Goal: Task Accomplishment & Management: Manage account settings

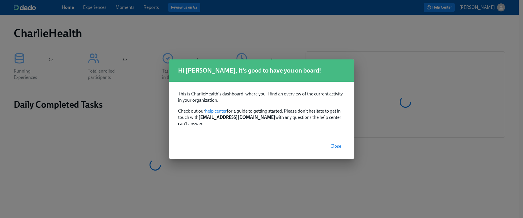
click at [334, 143] on span "Close" at bounding box center [336, 146] width 11 height 6
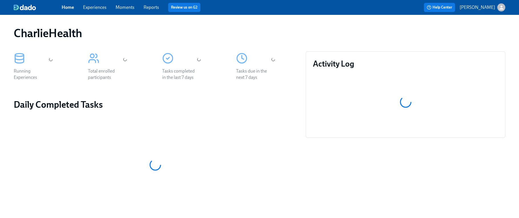
click at [94, 9] on link "Experiences" at bounding box center [94, 7] width 23 height 5
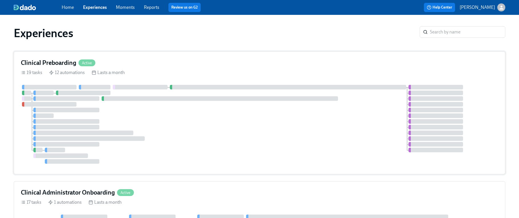
click at [260, 104] on div at bounding box center [259, 124] width 477 height 79
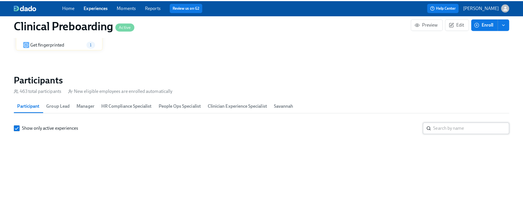
scroll to position [594, 0]
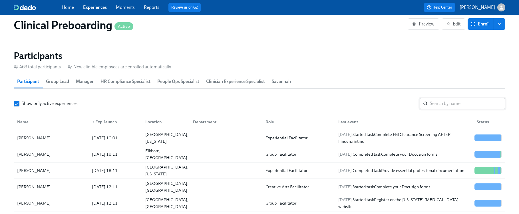
click at [442, 103] on input "search" at bounding box center [467, 103] width 75 height 11
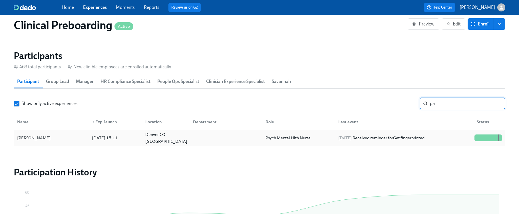
type input "p"
click at [34, 138] on div "Tricia Rogers" at bounding box center [34, 137] width 38 height 7
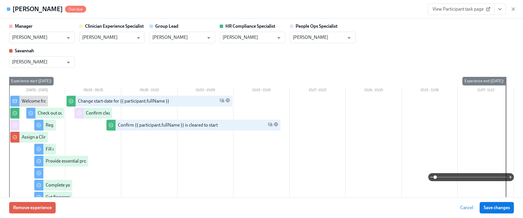
click at [498, 13] on button "View task page" at bounding box center [500, 8] width 12 height 11
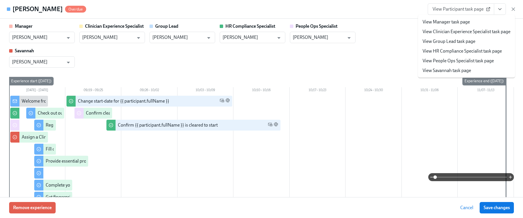
click at [467, 52] on link "View HR Compliance Specialist task page" at bounding box center [462, 51] width 79 height 6
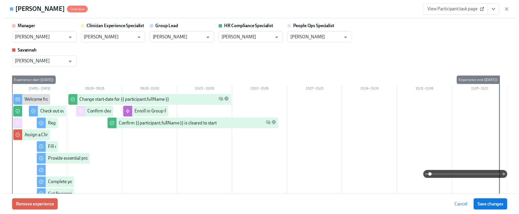
scroll to position [0, 6721]
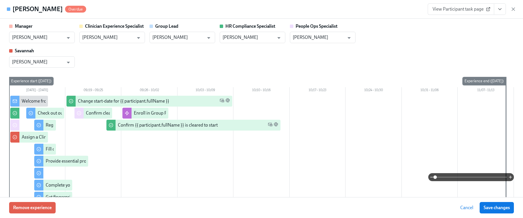
click at [515, 13] on div "View Participant task page" at bounding box center [472, 8] width 89 height 11
click at [514, 10] on icon "button" at bounding box center [514, 9] width 6 height 6
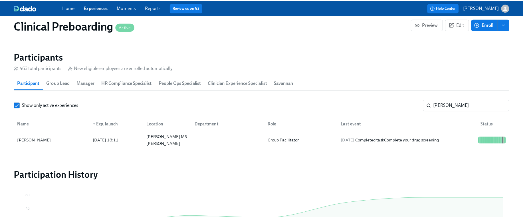
scroll to position [0, 6717]
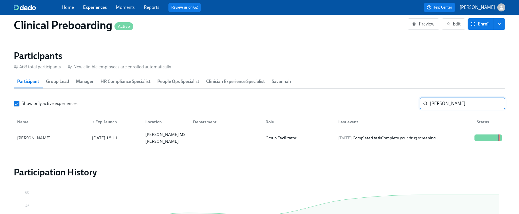
click at [454, 102] on input "tricia rog" at bounding box center [467, 103] width 75 height 11
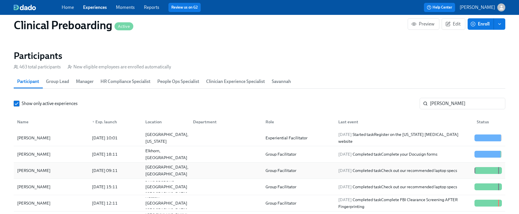
click at [65, 172] on div "Samuel Martinez" at bounding box center [51, 169] width 73 height 11
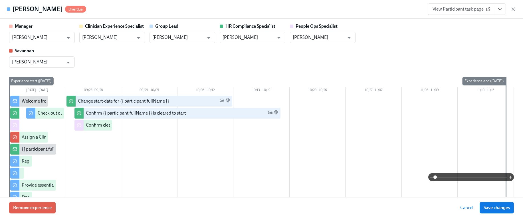
click at [467, 5] on link "View Participant task page" at bounding box center [461, 8] width 67 height 11
click at [512, 10] on icon "button" at bounding box center [513, 9] width 3 height 3
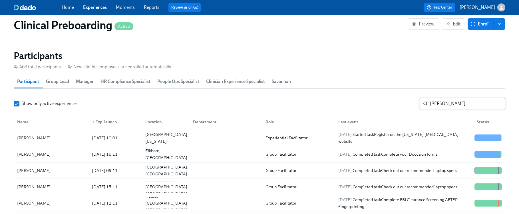
click at [438, 103] on input "sam" at bounding box center [467, 103] width 75 height 11
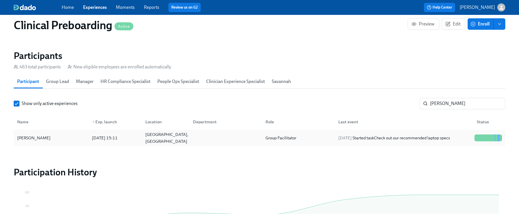
click at [63, 139] on div "Jacob Warszawski" at bounding box center [51, 137] width 73 height 11
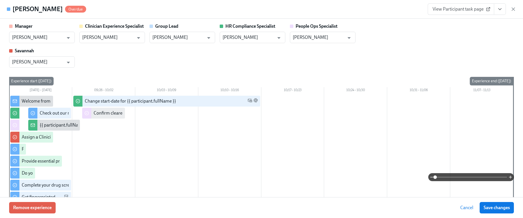
click at [476, 8] on span "View Participant task page" at bounding box center [461, 9] width 57 height 6
drag, startPoint x: 513, startPoint y: 10, endPoint x: 475, endPoint y: 43, distance: 49.8
click at [513, 10] on icon "button" at bounding box center [514, 9] width 6 height 6
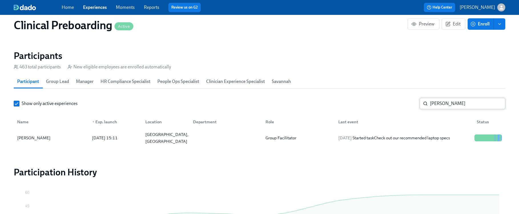
click at [442, 98] on input "jacob w" at bounding box center [467, 103] width 75 height 11
type input "pamela"
click at [293, 140] on div "Group Facilitator" at bounding box center [280, 137] width 35 height 7
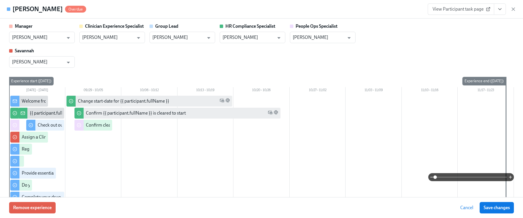
click at [468, 9] on span "View Participant task page" at bounding box center [461, 9] width 57 height 6
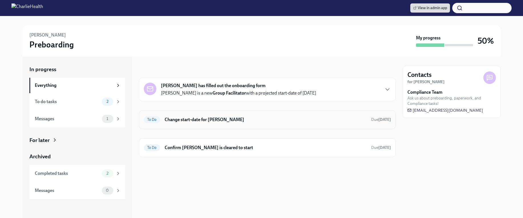
click at [276, 120] on h6 "Change start-date for [PERSON_NAME]" at bounding box center [266, 119] width 202 height 6
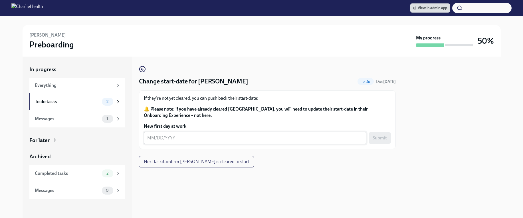
click at [235, 138] on textarea "New first day at work" at bounding box center [255, 137] width 216 height 7
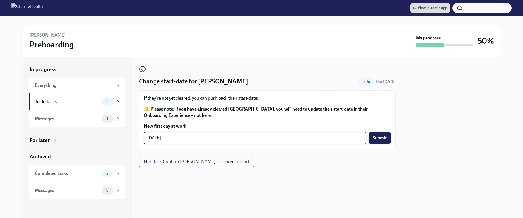
type textarea "[DATE]"
click at [381, 139] on span "Submit" at bounding box center [380, 138] width 14 height 6
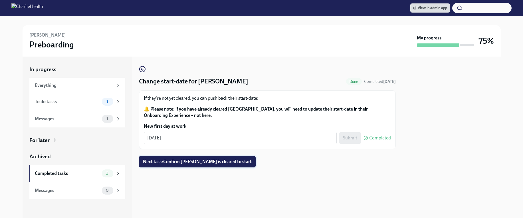
click at [227, 163] on span "Next task : Confirm Tricia Rogers is cleared to start" at bounding box center [197, 162] width 109 height 6
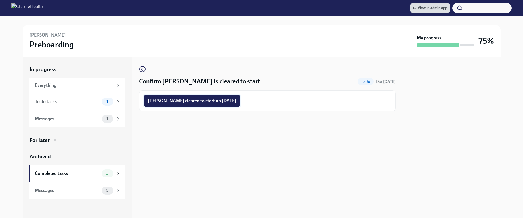
click at [211, 100] on span "Tricia Rogers cleared to start on 09/29/2025" at bounding box center [192, 101] width 89 height 6
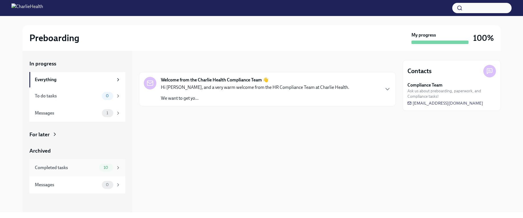
click at [96, 172] on div "Completed tasks 10" at bounding box center [77, 167] width 96 height 17
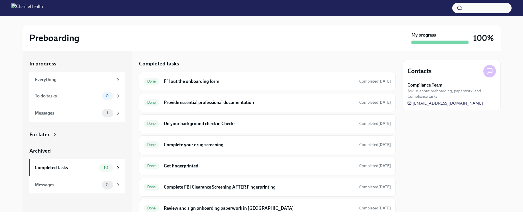
scroll to position [101, 0]
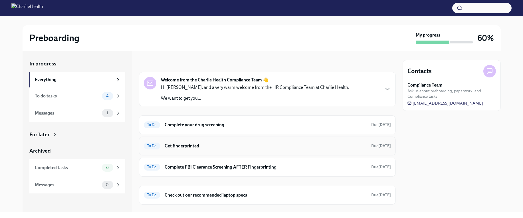
scroll to position [11, 0]
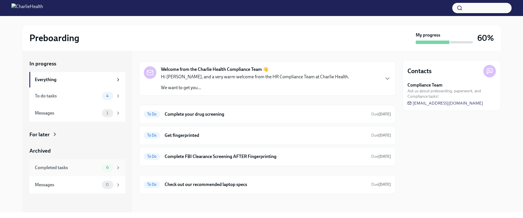
click at [95, 164] on div "Completed tasks 6" at bounding box center [78, 168] width 86 height 8
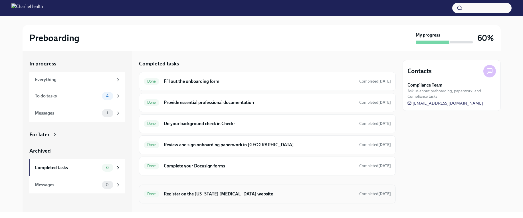
click at [202, 193] on h6 "Register on the [US_STATE] [MEDICAL_DATA] website" at bounding box center [259, 194] width 191 height 6
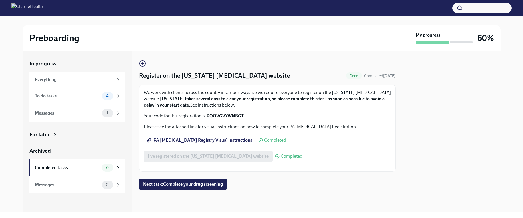
click at [222, 113] on strong "PQOVGVYWNBGT" at bounding box center [225, 115] width 37 height 5
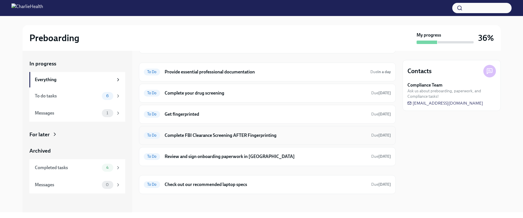
scroll to position [30, 0]
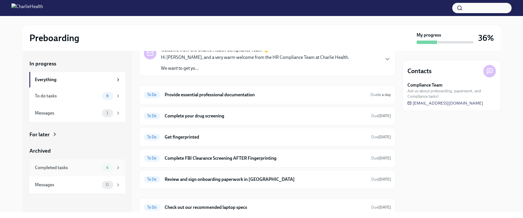
click at [96, 164] on div "Completed tasks 4" at bounding box center [78, 168] width 86 height 8
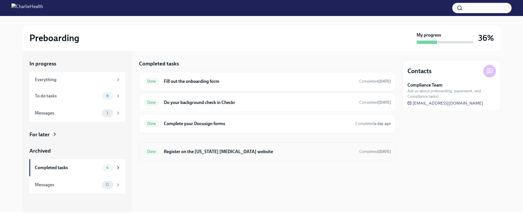
click at [218, 147] on div "Done Register on the Pennsylvania Child Abuse website Completed 2 days ago" at bounding box center [267, 151] width 247 height 9
